Goal: Task Accomplishment & Management: Manage account settings

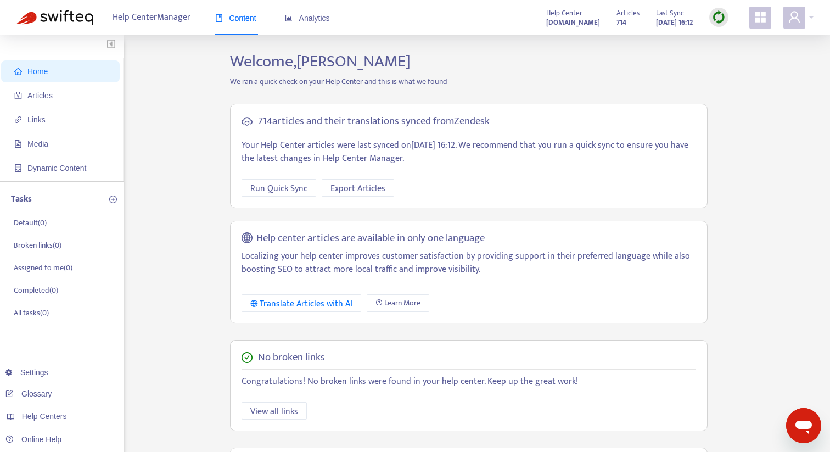
click at [761, 15] on icon "appstore" at bounding box center [760, 17] width 11 height 11
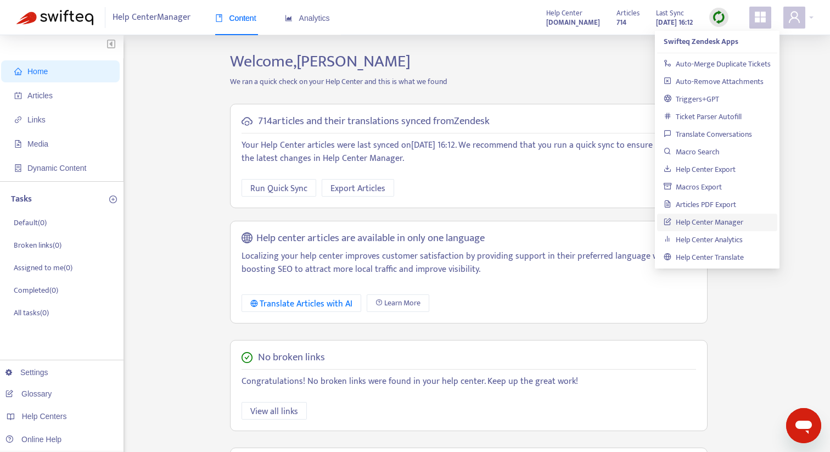
click at [721, 16] on img at bounding box center [719, 17] width 14 height 14
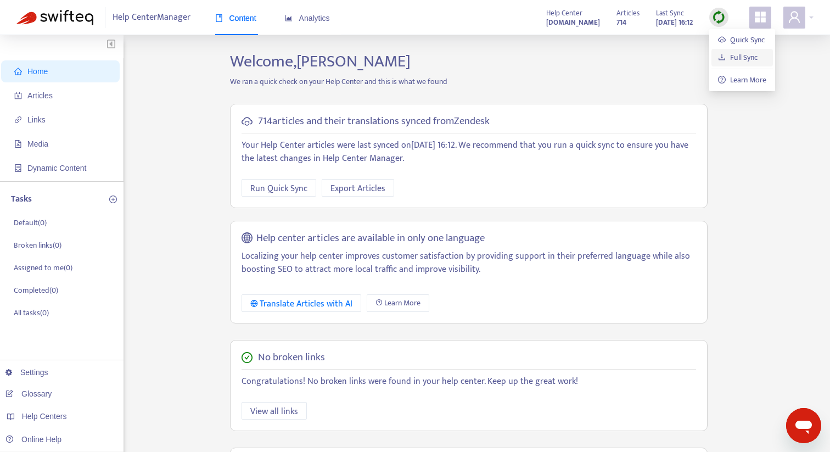
click at [738, 58] on link "Full Sync" at bounding box center [738, 57] width 40 height 13
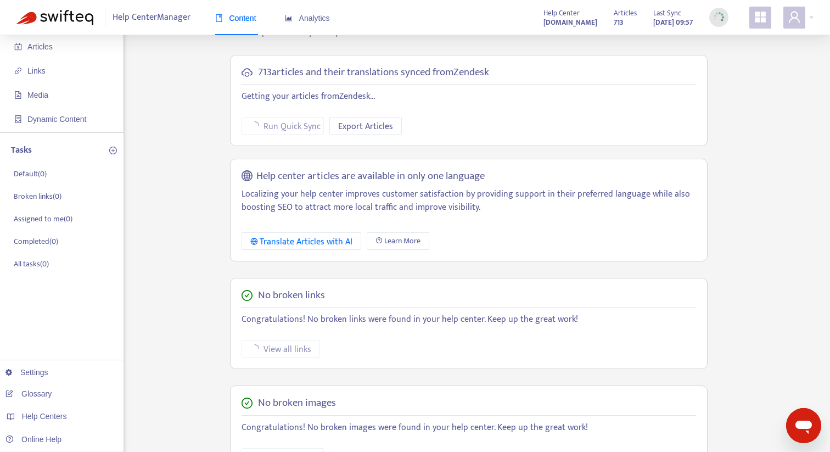
scroll to position [56, 0]
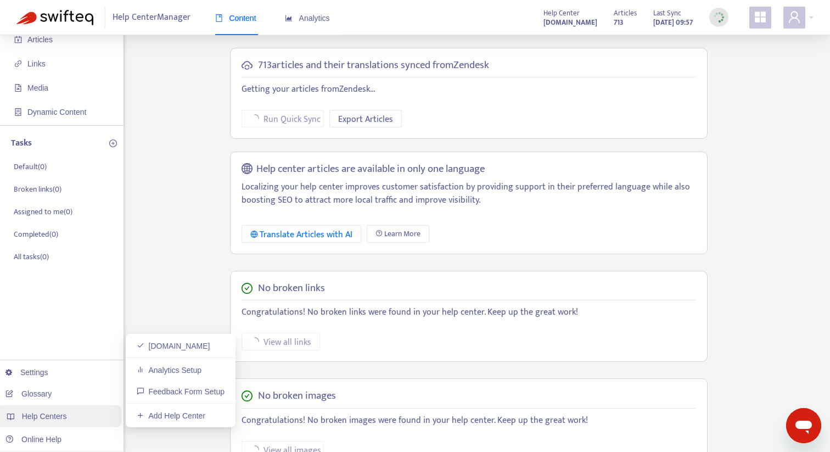
click at [60, 414] on span "Help Centers" at bounding box center [44, 416] width 45 height 9
click at [196, 413] on link "Add Help Center" at bounding box center [171, 415] width 69 height 9
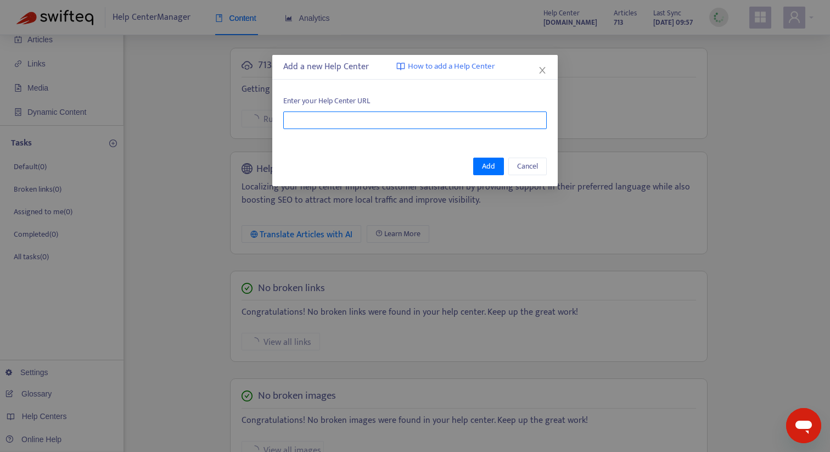
click at [355, 121] on input "text" at bounding box center [414, 120] width 263 height 18
type input "*"
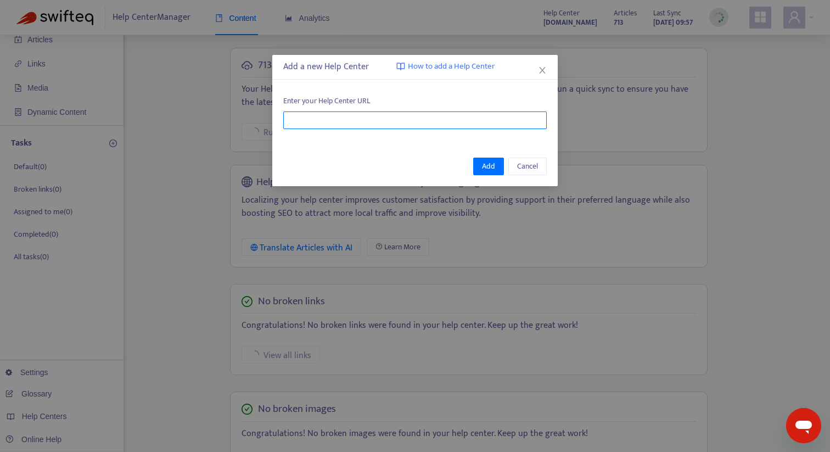
paste input "**********"
type input "**********"
click at [488, 169] on span "Add" at bounding box center [488, 166] width 13 height 12
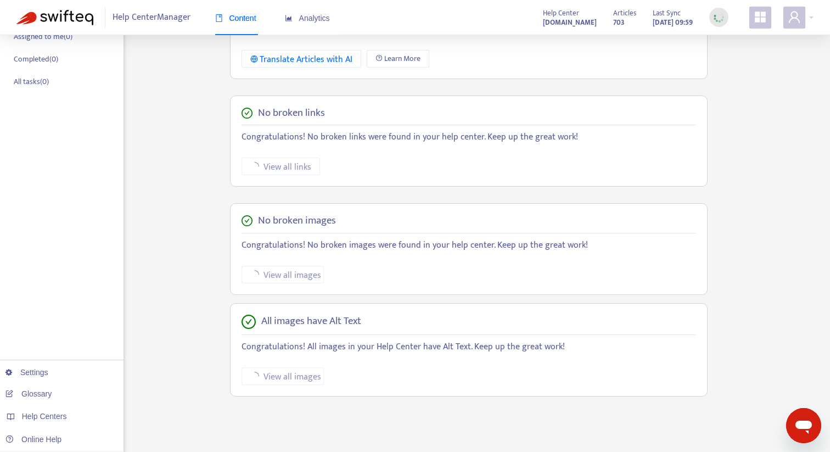
scroll to position [242, 0]
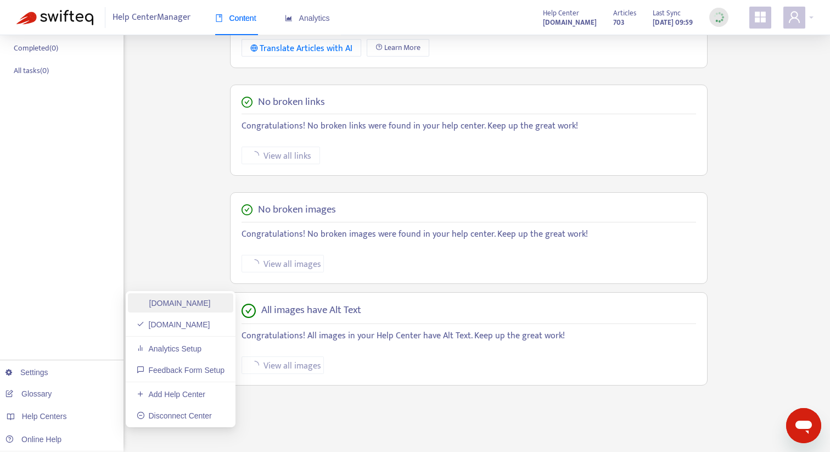
click at [186, 305] on link "[DOMAIN_NAME]" at bounding box center [174, 303] width 74 height 9
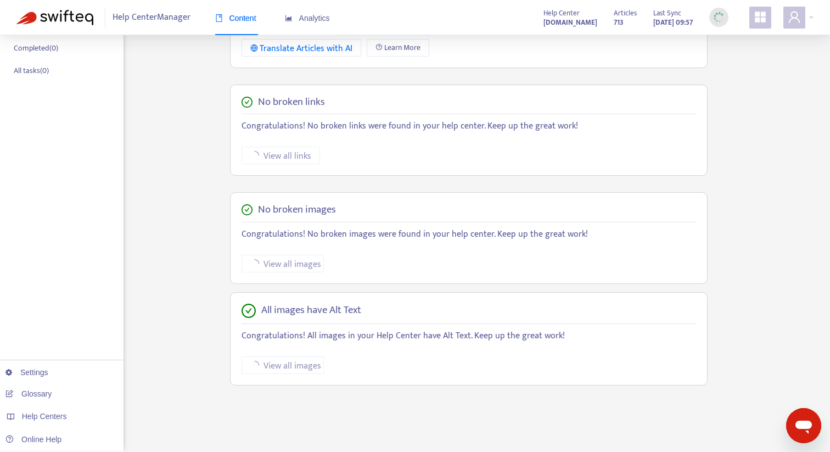
scroll to position [0, 0]
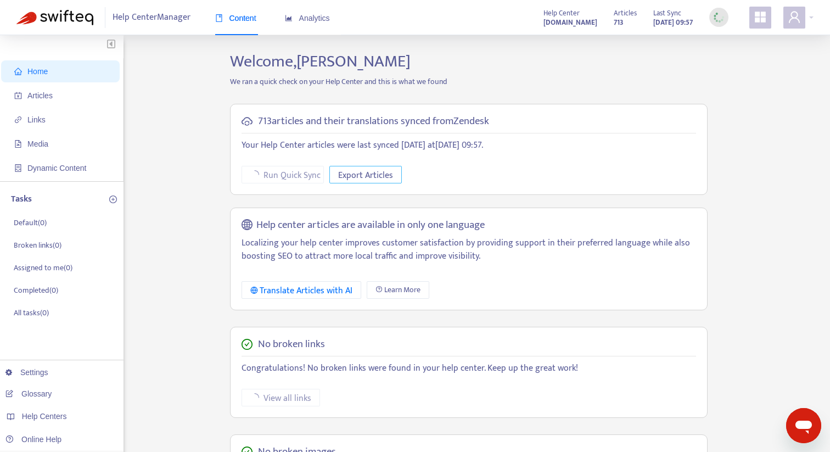
click at [361, 177] on span "Export Articles" at bounding box center [365, 176] width 55 height 14
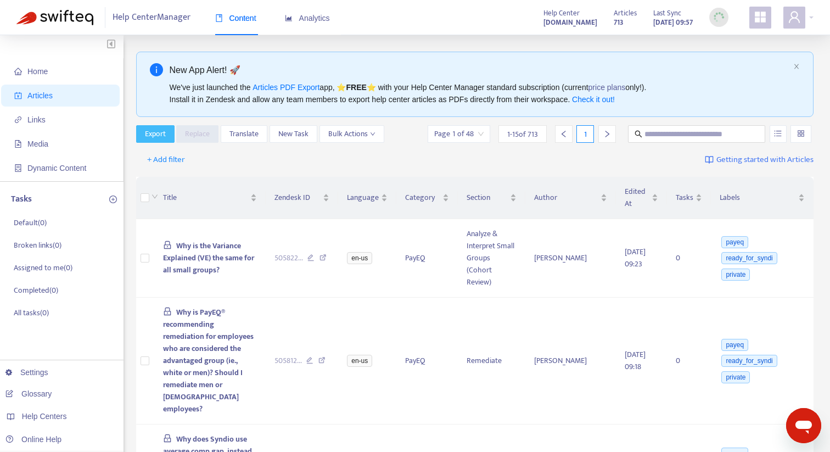
click at [154, 132] on span "Export" at bounding box center [155, 134] width 21 height 12
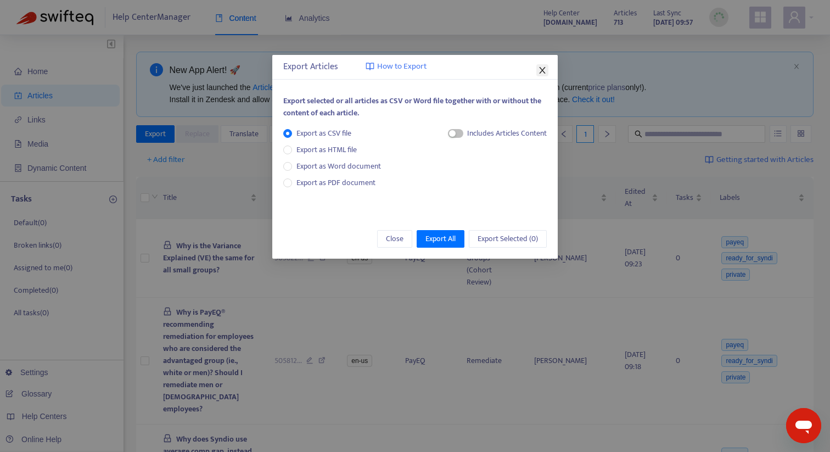
click at [540, 68] on icon "close" at bounding box center [542, 70] width 6 height 7
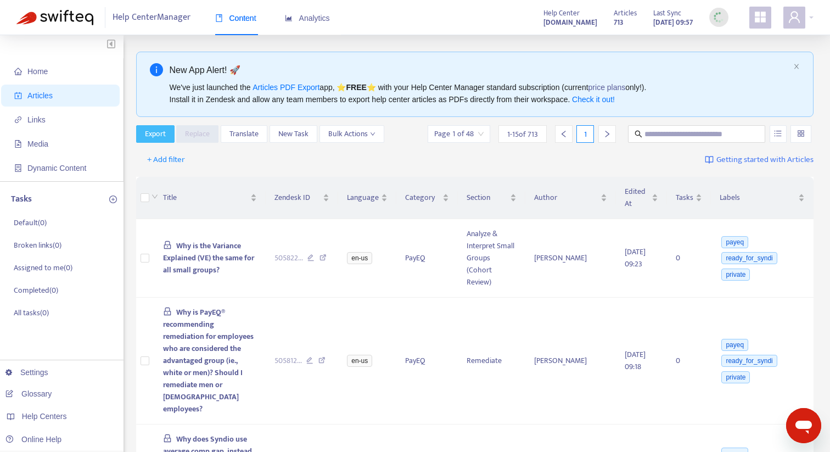
click at [152, 137] on span "Export" at bounding box center [155, 134] width 21 height 12
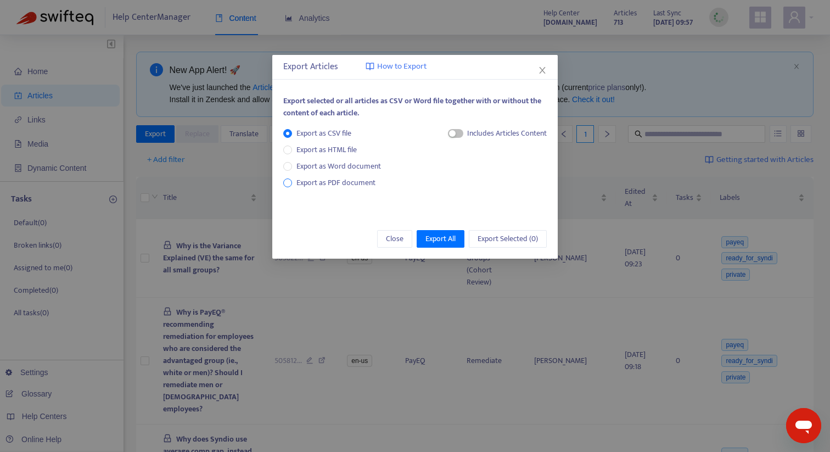
click at [333, 182] on span "Export as PDF document" at bounding box center [335, 182] width 79 height 13
click at [339, 136] on span "Export as CSV file" at bounding box center [324, 133] width 64 height 12
click at [326, 182] on span "Export as PDF document" at bounding box center [335, 182] width 79 height 13
click at [436, 240] on span "Export All" at bounding box center [440, 239] width 30 height 12
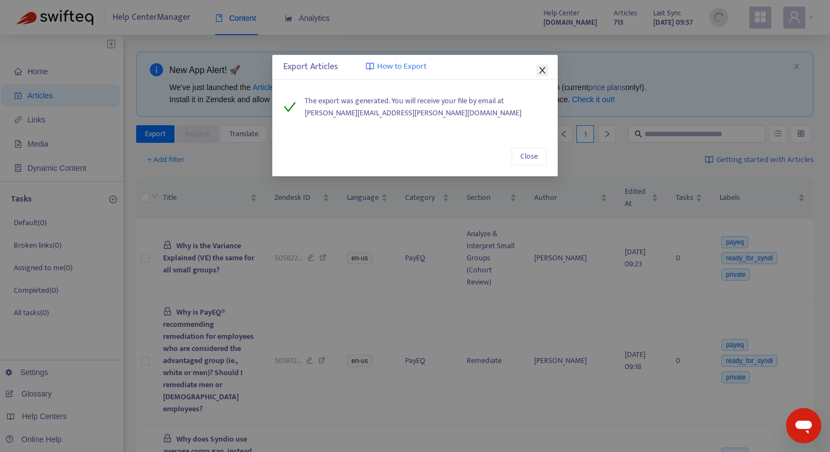
click at [542, 70] on icon "close" at bounding box center [542, 70] width 6 height 7
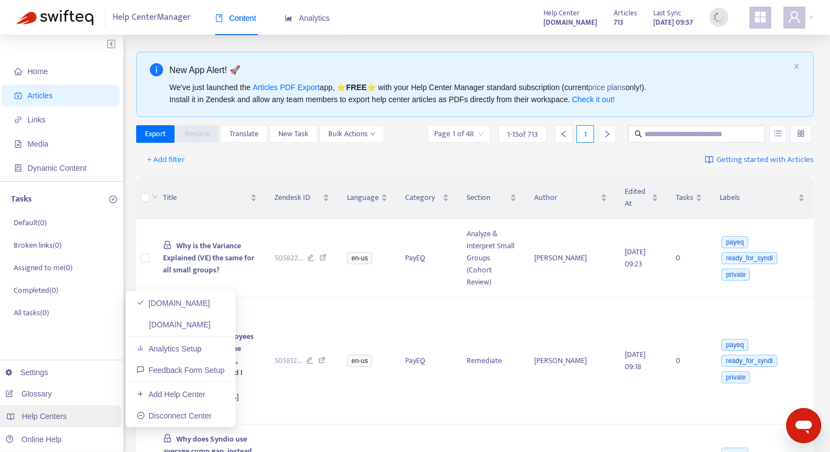
click at [66, 414] on span "Help Centers" at bounding box center [44, 416] width 45 height 9
click at [181, 322] on link "[DOMAIN_NAME]" at bounding box center [174, 324] width 74 height 9
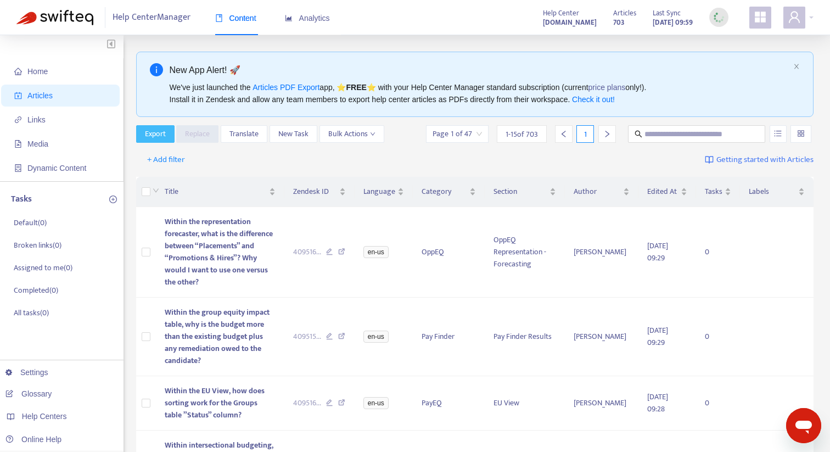
click at [165, 132] on span "Export" at bounding box center [155, 134] width 21 height 12
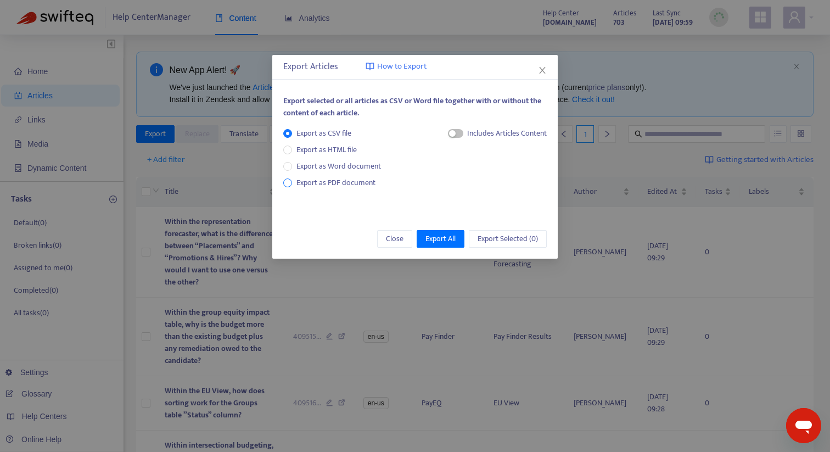
click at [340, 184] on span "Export as PDF document" at bounding box center [335, 182] width 79 height 13
click at [436, 240] on span "Export All" at bounding box center [440, 239] width 30 height 12
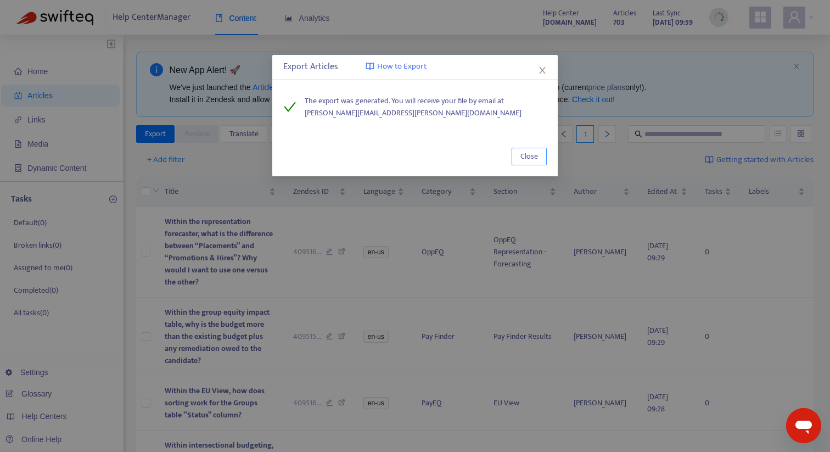
click at [535, 157] on span "Close" at bounding box center [529, 156] width 18 height 12
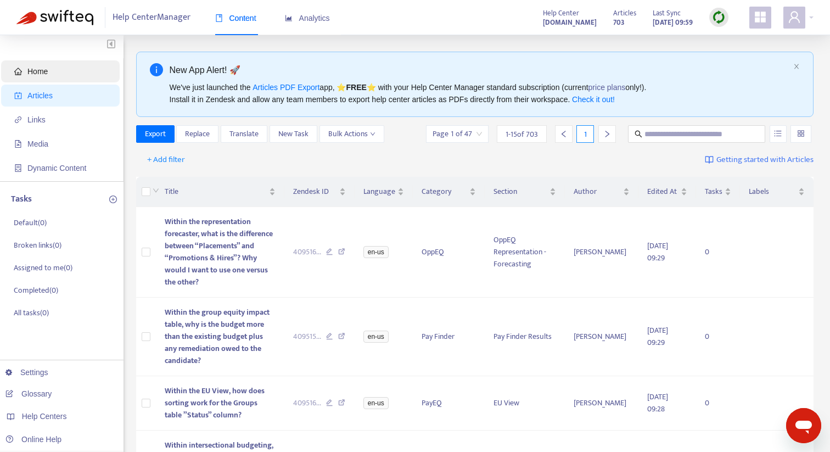
click at [54, 72] on span "Home" at bounding box center [62, 71] width 97 height 22
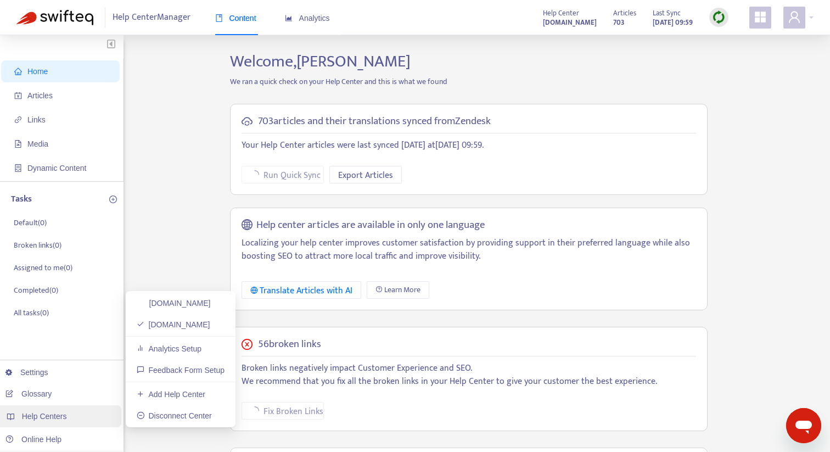
click at [63, 413] on span "Help Centers" at bounding box center [44, 416] width 45 height 9
click at [196, 299] on link "[DOMAIN_NAME]" at bounding box center [174, 303] width 74 height 9
